Goal: Book appointment/travel/reservation

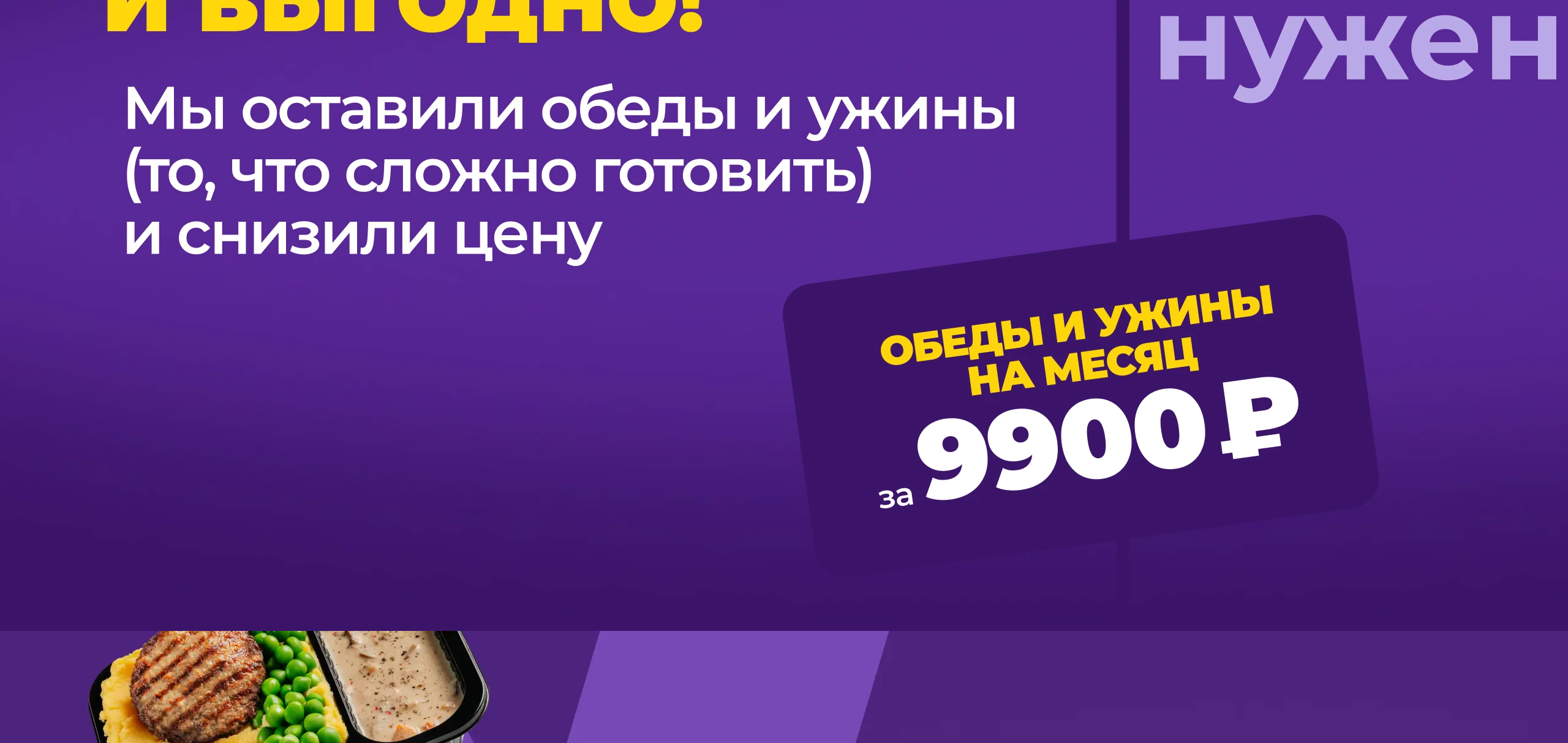
scroll to position [1371, 0]
